Goal: Information Seeking & Learning: Learn about a topic

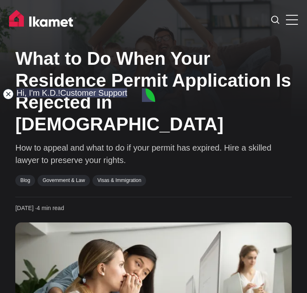
click at [8, 94] on jdiv at bounding box center [8, 94] width 12 height 12
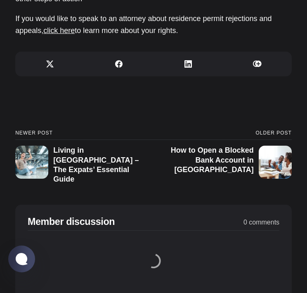
scroll to position [1802, 0]
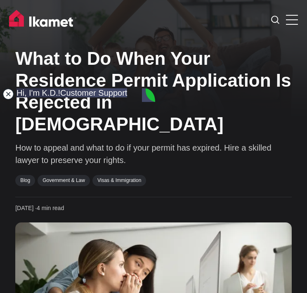
click at [10, 95] on jdiv at bounding box center [8, 94] width 12 height 12
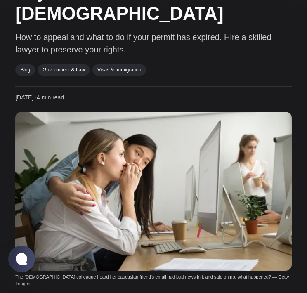
scroll to position [320, 0]
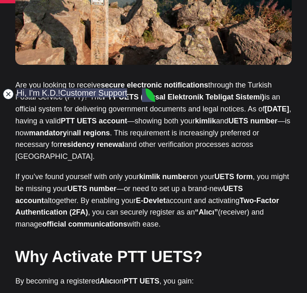
click at [10, 98] on jdiv at bounding box center [8, 94] width 12 height 12
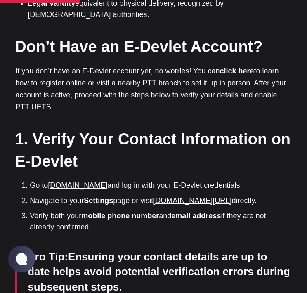
scroll to position [643, 0]
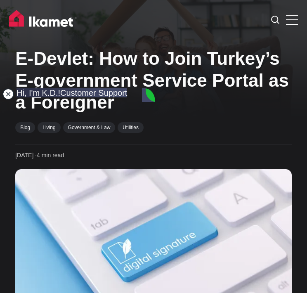
click at [8, 91] on jdiv at bounding box center [8, 94] width 12 height 12
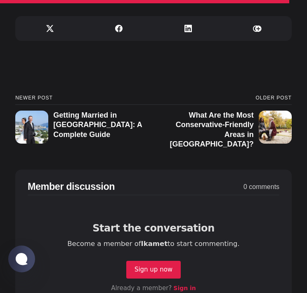
scroll to position [1746, 0]
